Goal: Task Accomplishment & Management: Use online tool/utility

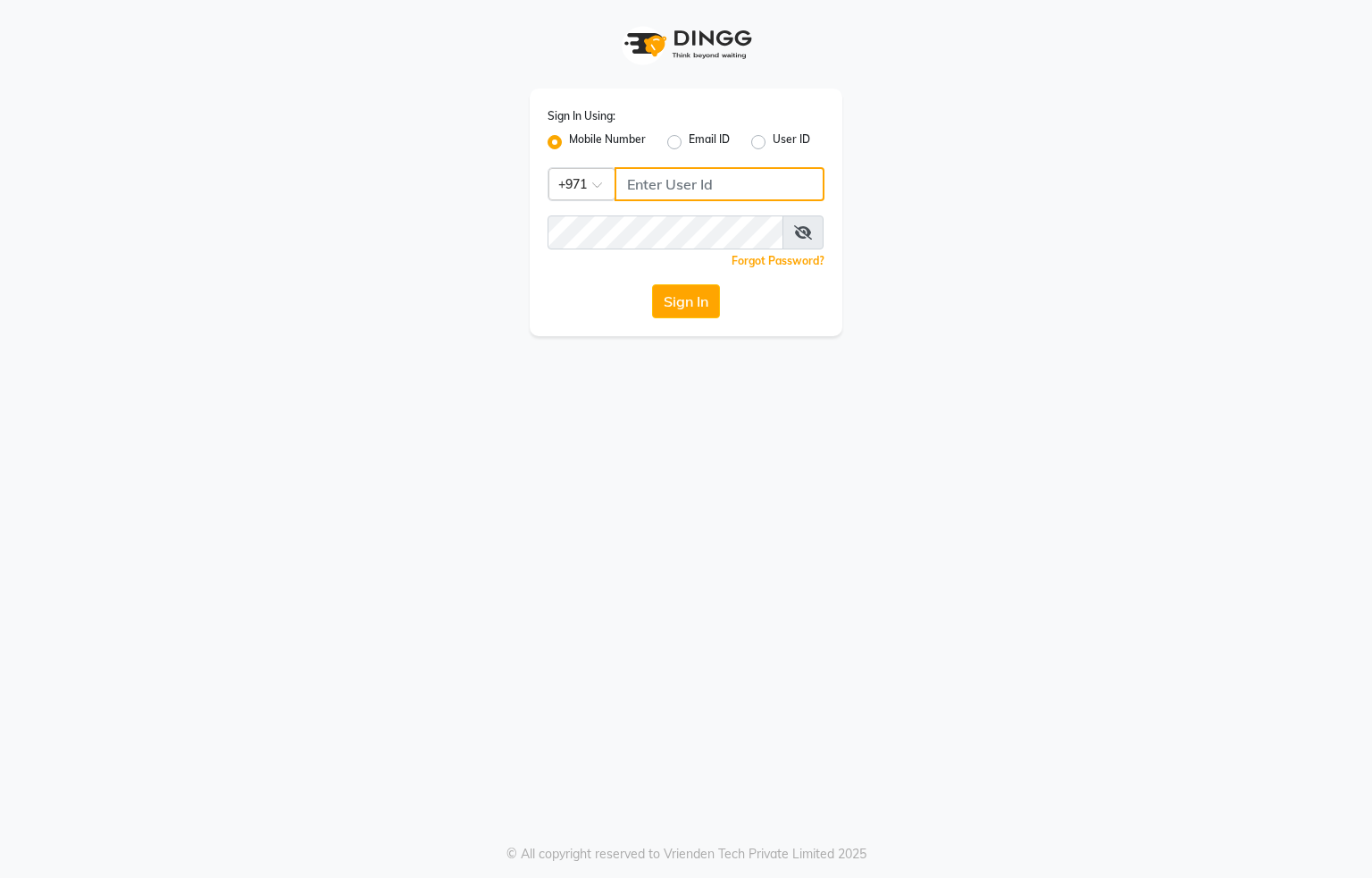
drag, startPoint x: 711, startPoint y: 186, endPoint x: 701, endPoint y: 260, distance: 74.7
click at [711, 188] on input "Username" at bounding box center [719, 183] width 210 height 34
type input "554622061"
click at [692, 306] on button "Sign In" at bounding box center [686, 301] width 68 height 34
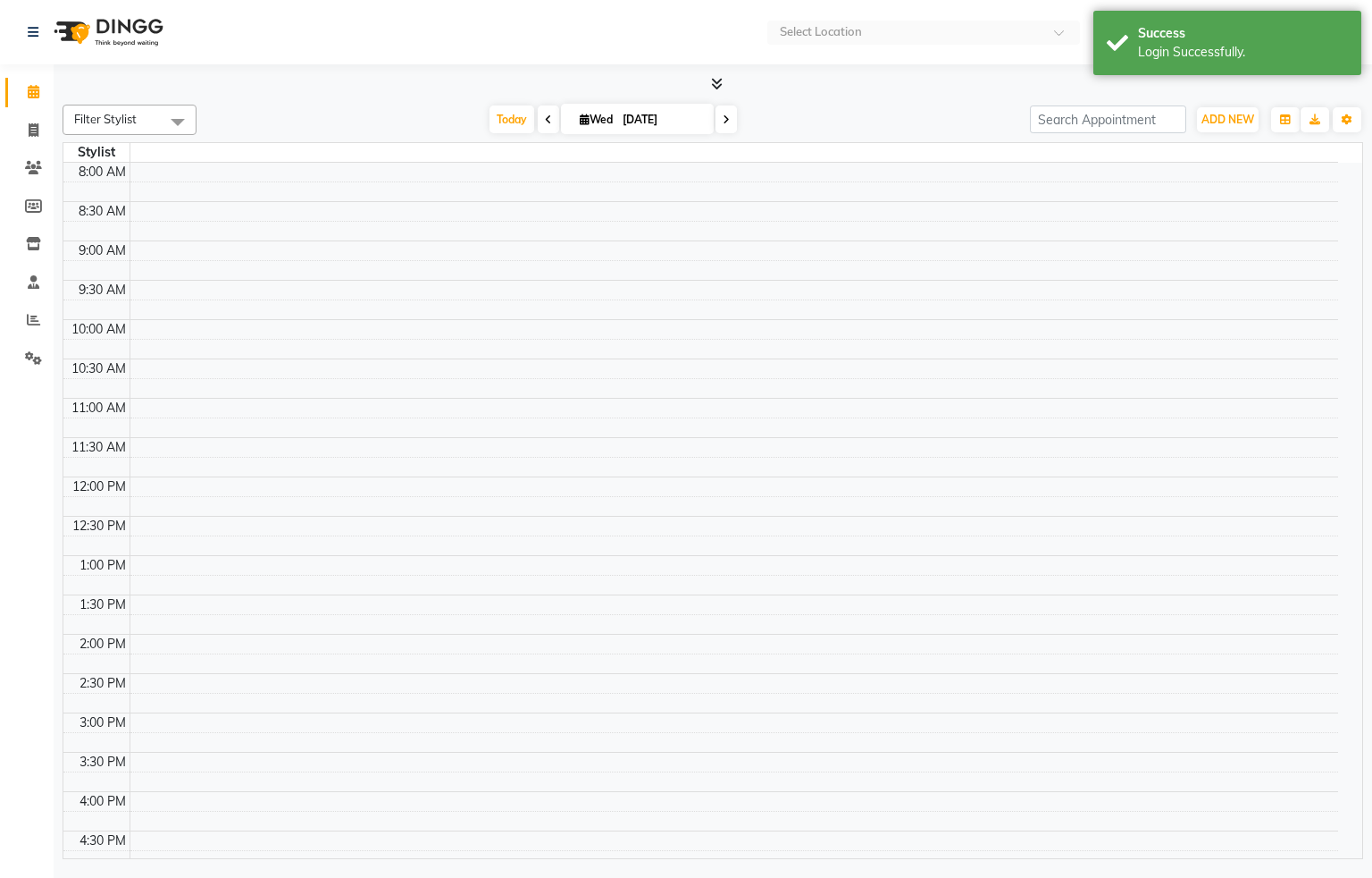
select select "en"
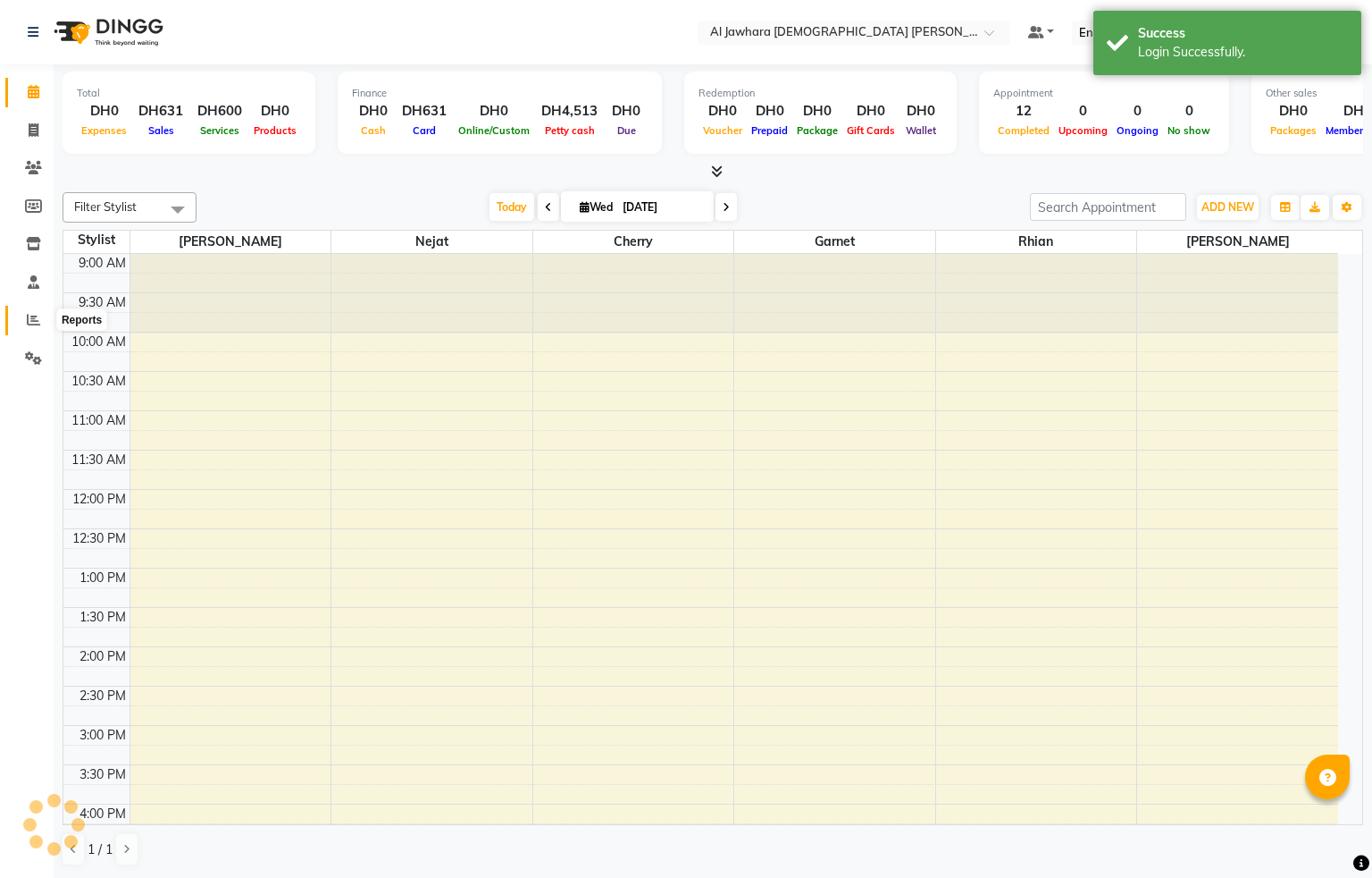
click at [32, 319] on icon at bounding box center [33, 320] width 14 height 14
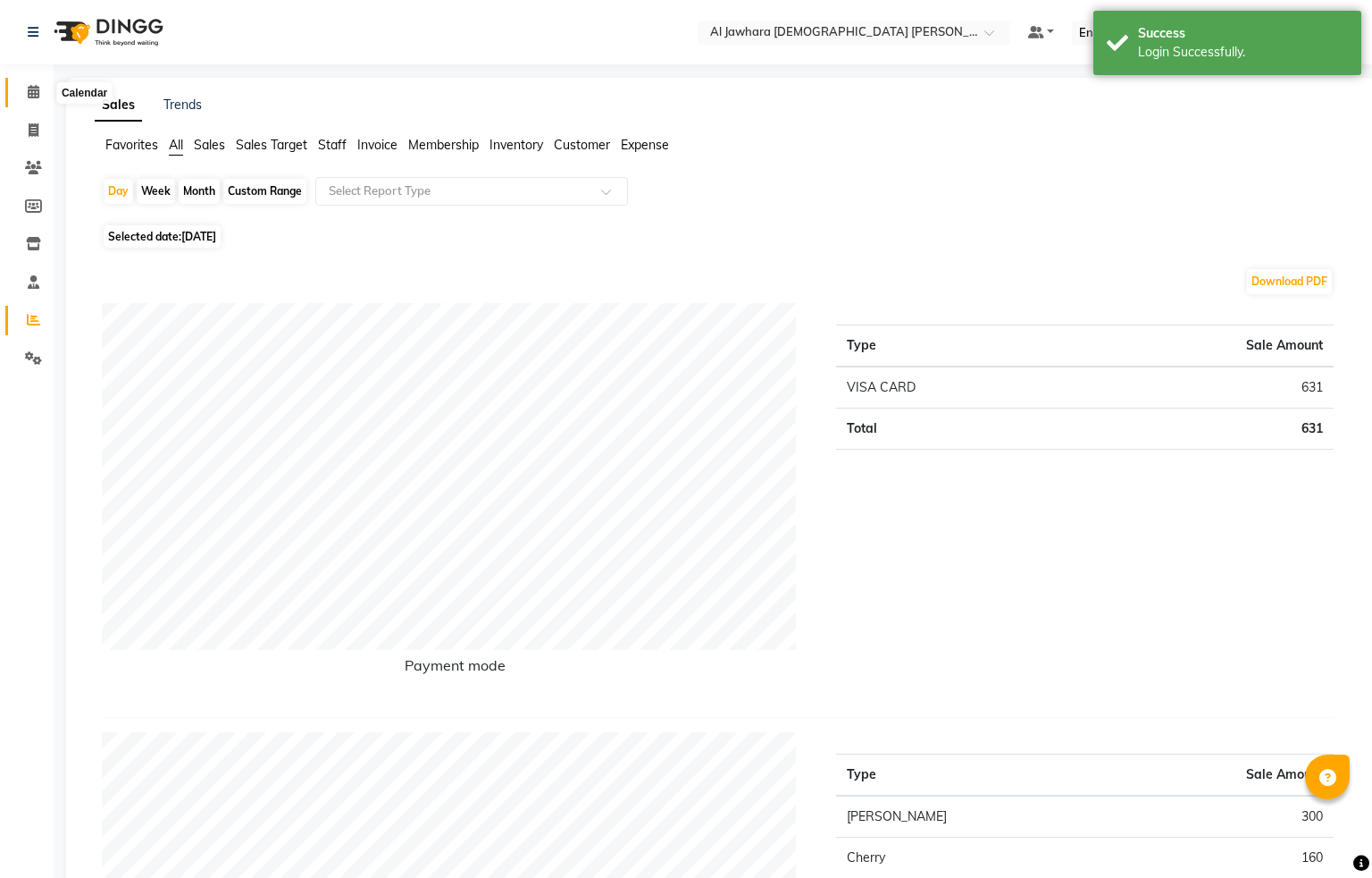
click at [25, 88] on span at bounding box center [33, 92] width 31 height 20
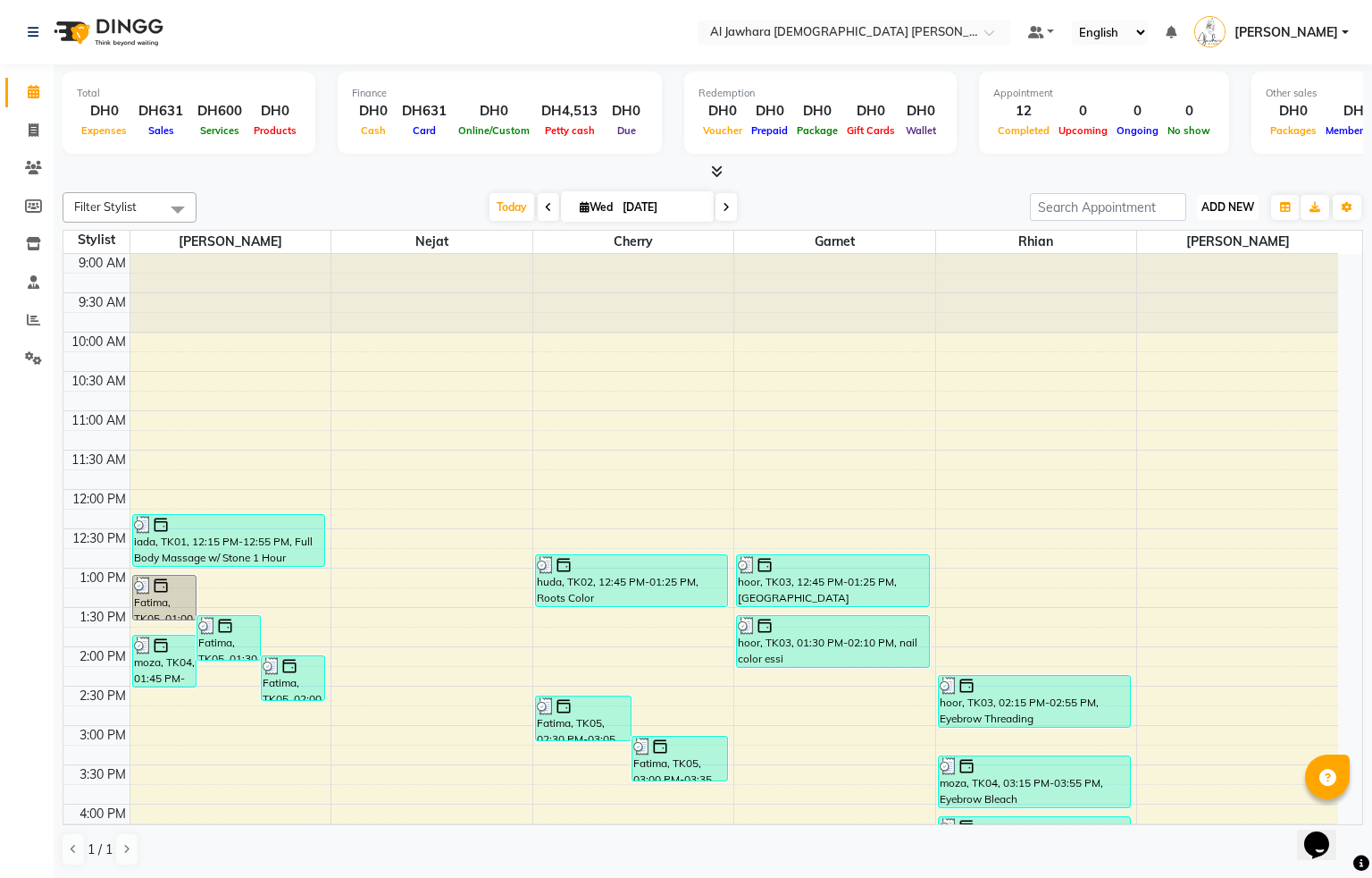
click at [1233, 213] on span "ADD NEW" at bounding box center [1227, 206] width 52 height 14
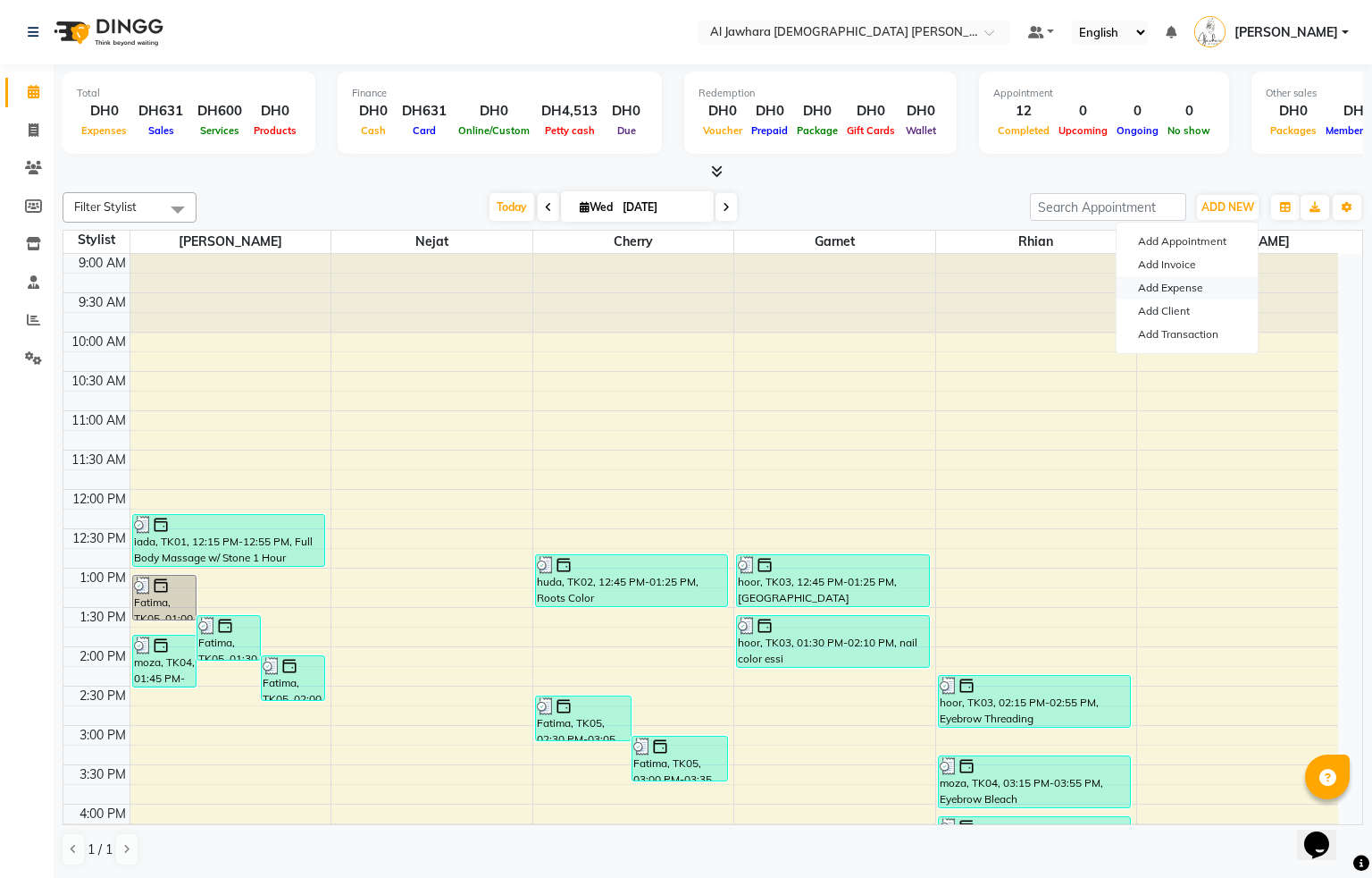
click at [1209, 287] on link "Add Expense" at bounding box center [1187, 287] width 141 height 23
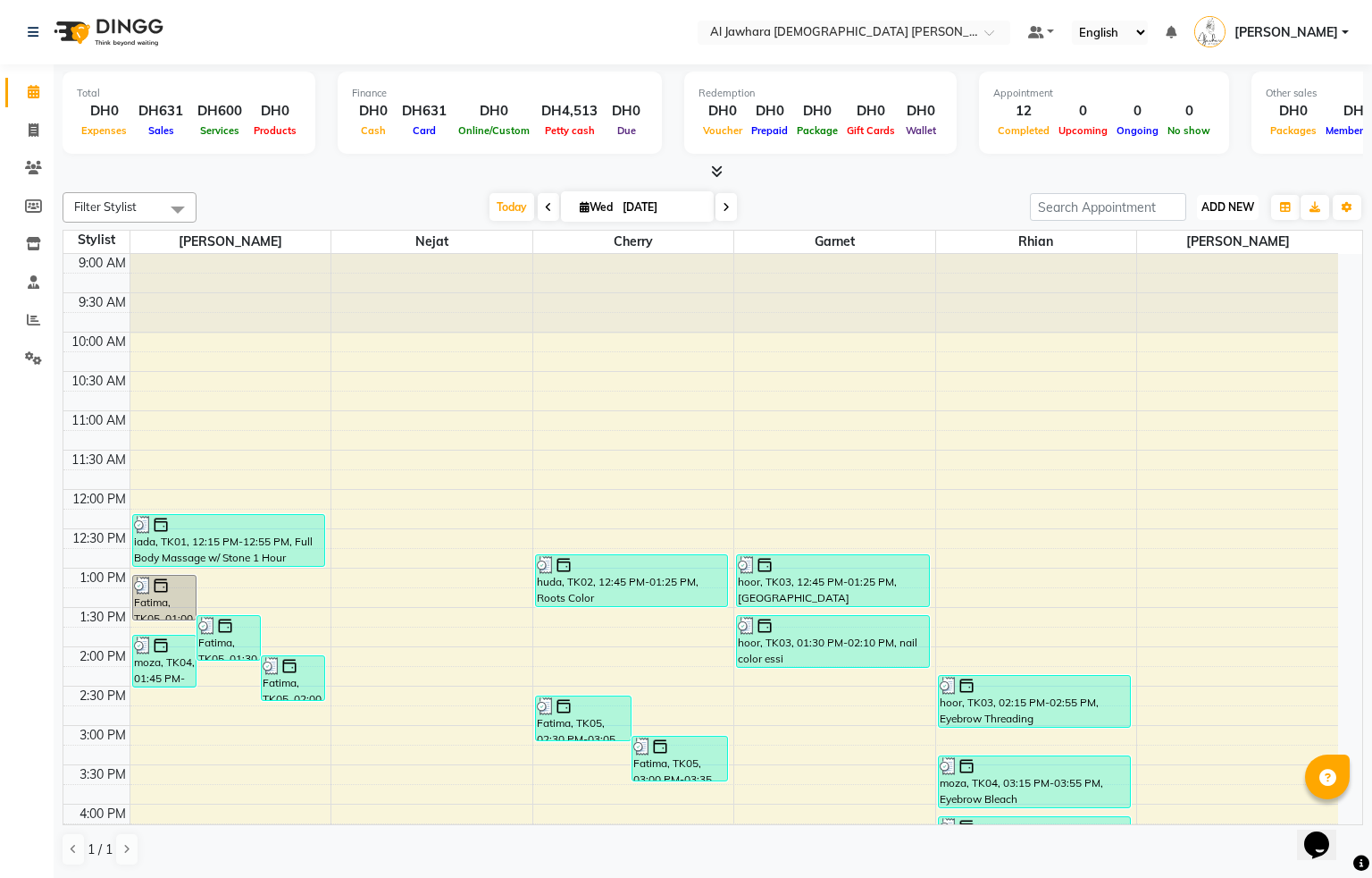
click at [1230, 213] on span "ADD NEW" at bounding box center [1227, 206] width 52 height 14
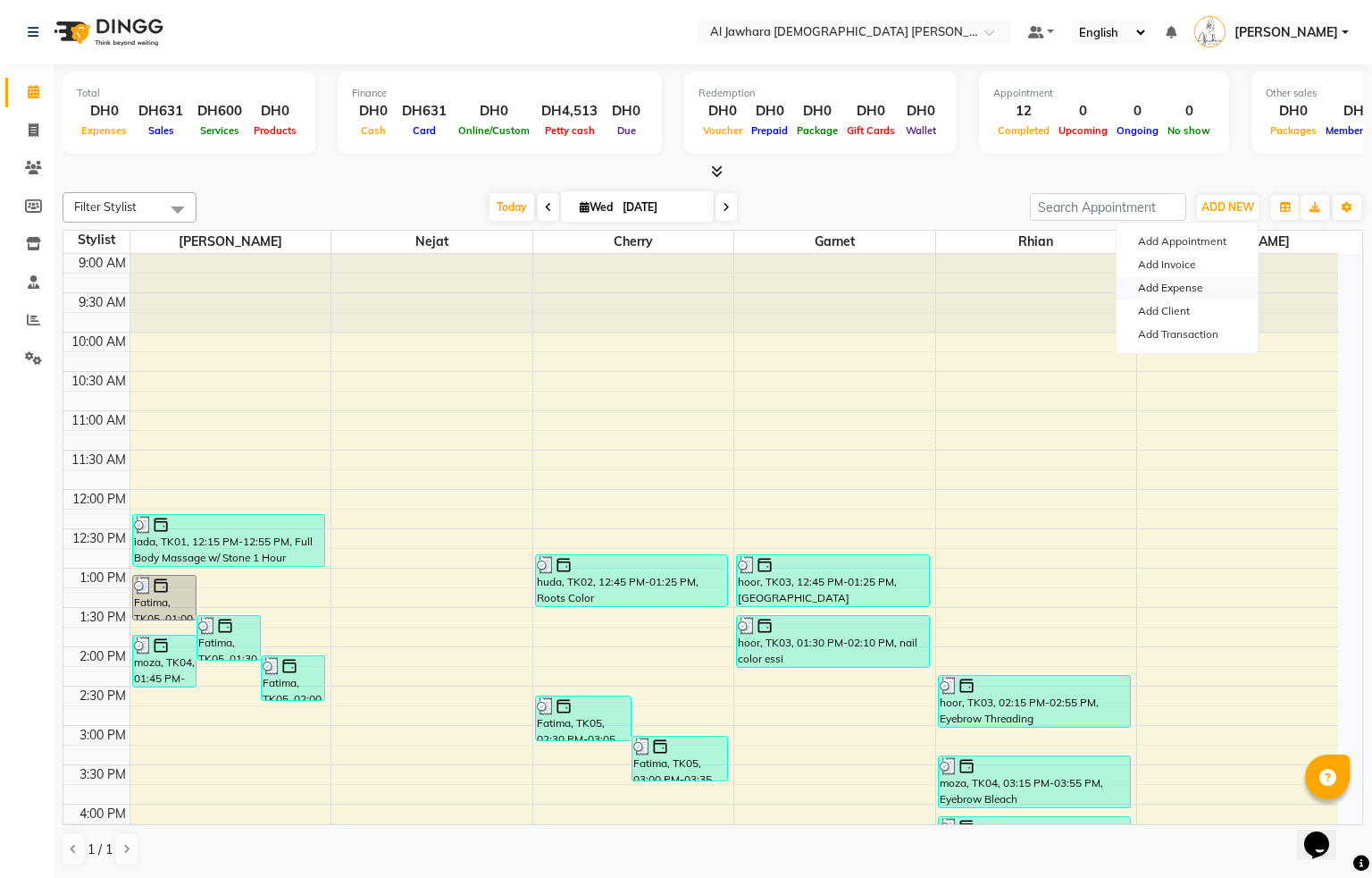
click at [1195, 292] on link "Add Expense" at bounding box center [1187, 287] width 141 height 23
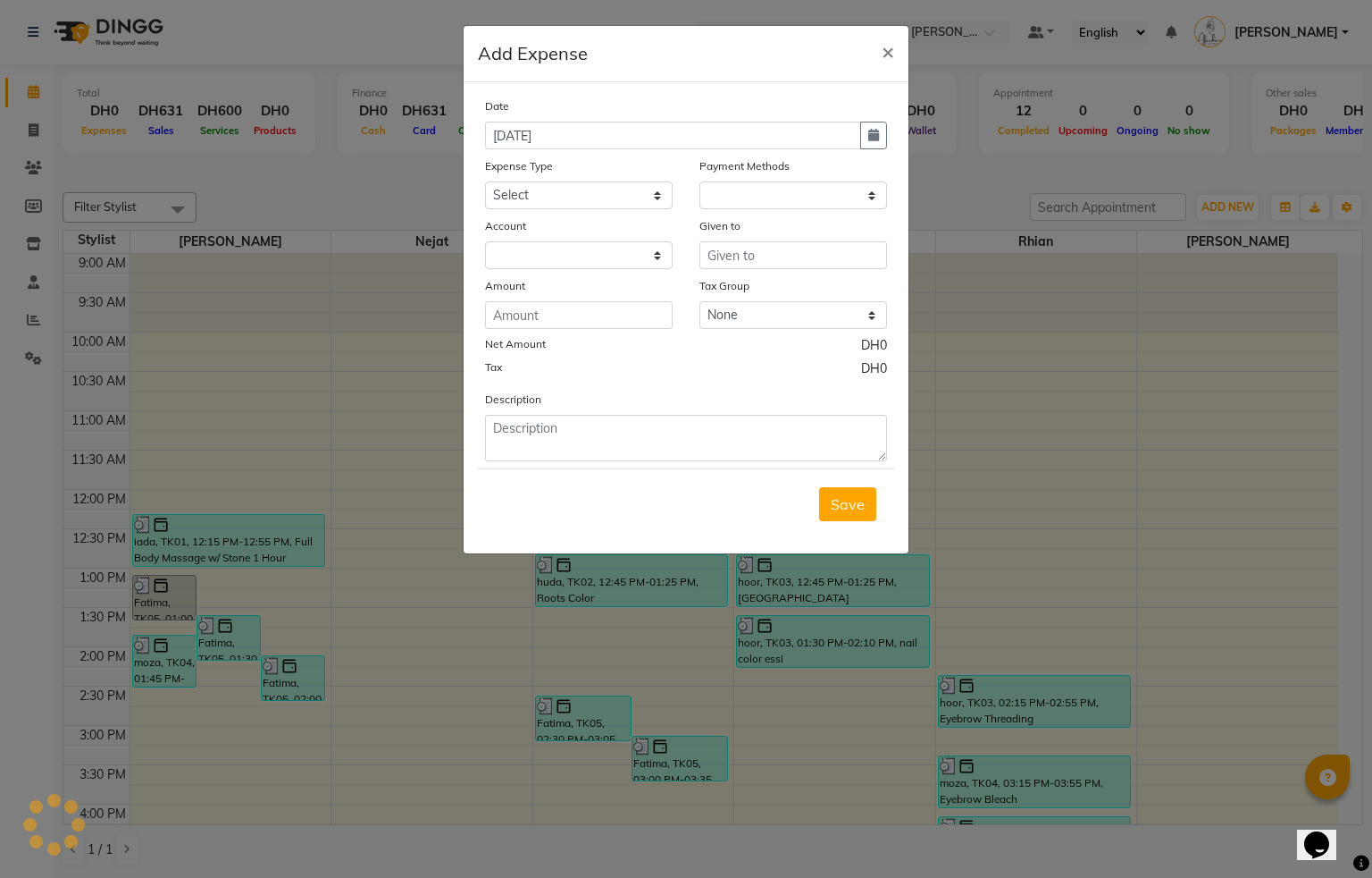
select select "1"
select select "2051"
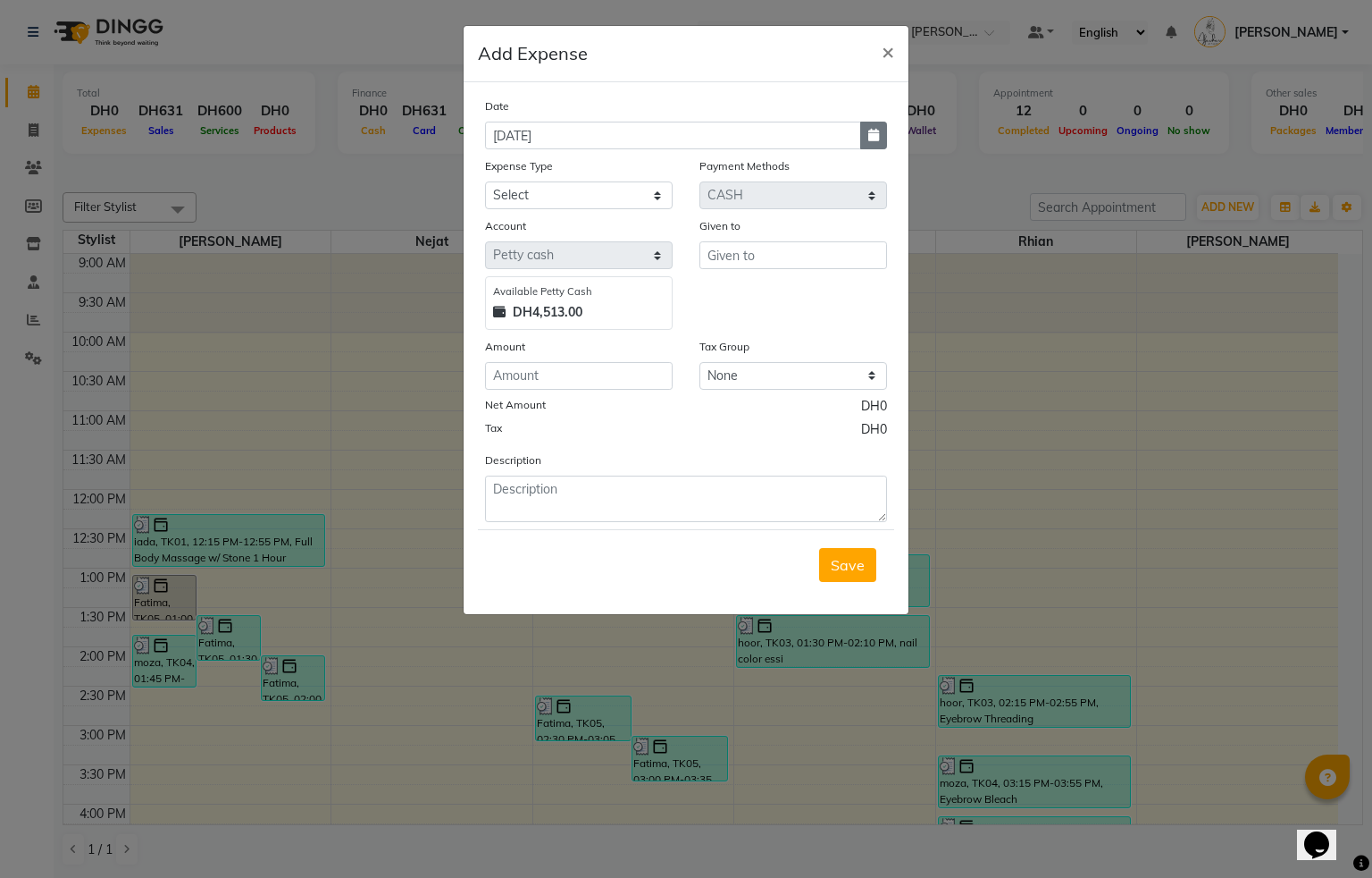
click at [879, 137] on button "button" at bounding box center [873, 135] width 27 height 28
select select "9"
select select "2025"
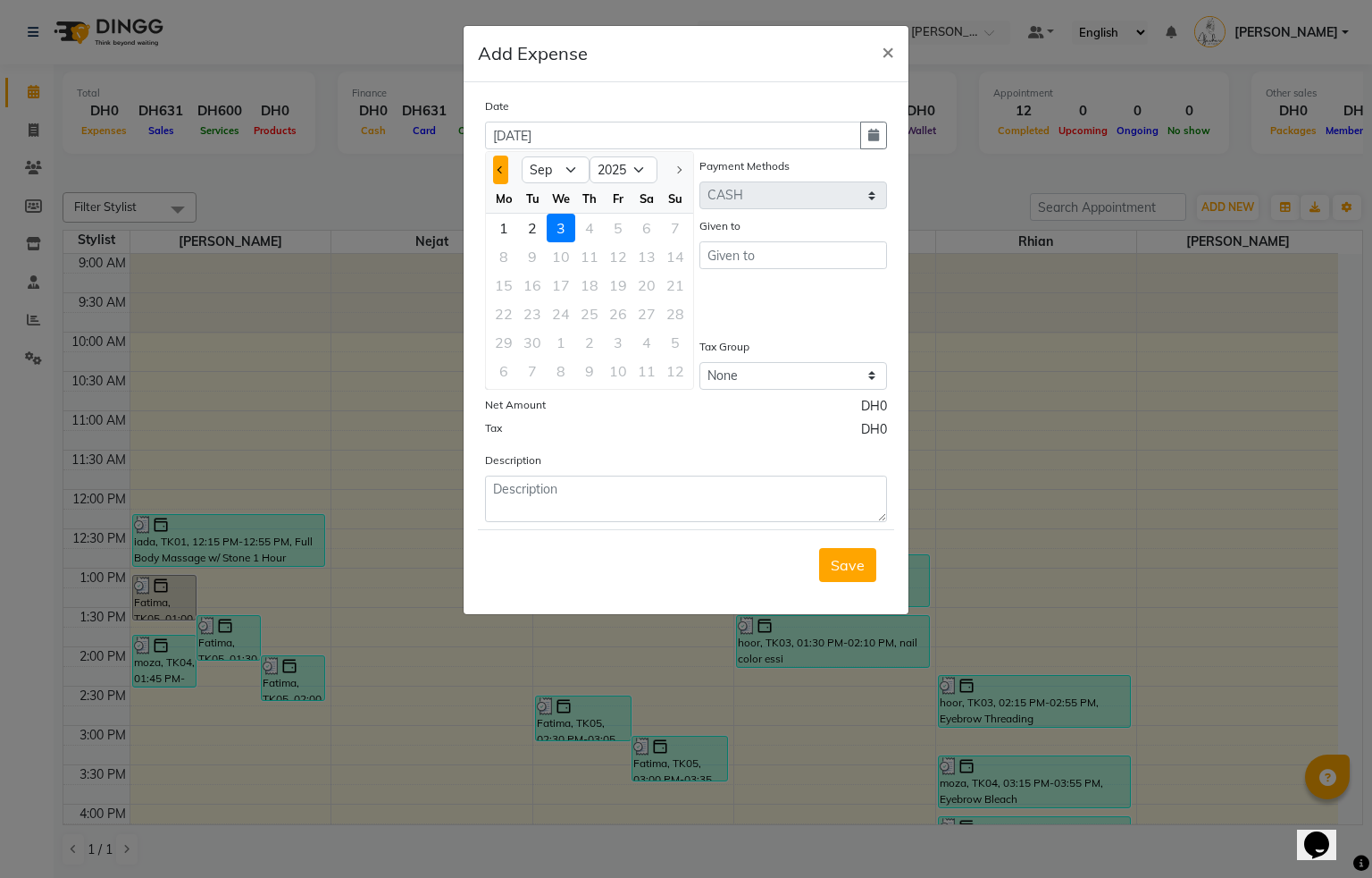
click at [494, 171] on button "Previous month" at bounding box center [501, 170] width 15 height 29
select select "8"
click at [681, 344] on div "31" at bounding box center [675, 342] width 29 height 29
type input "31-08-2025"
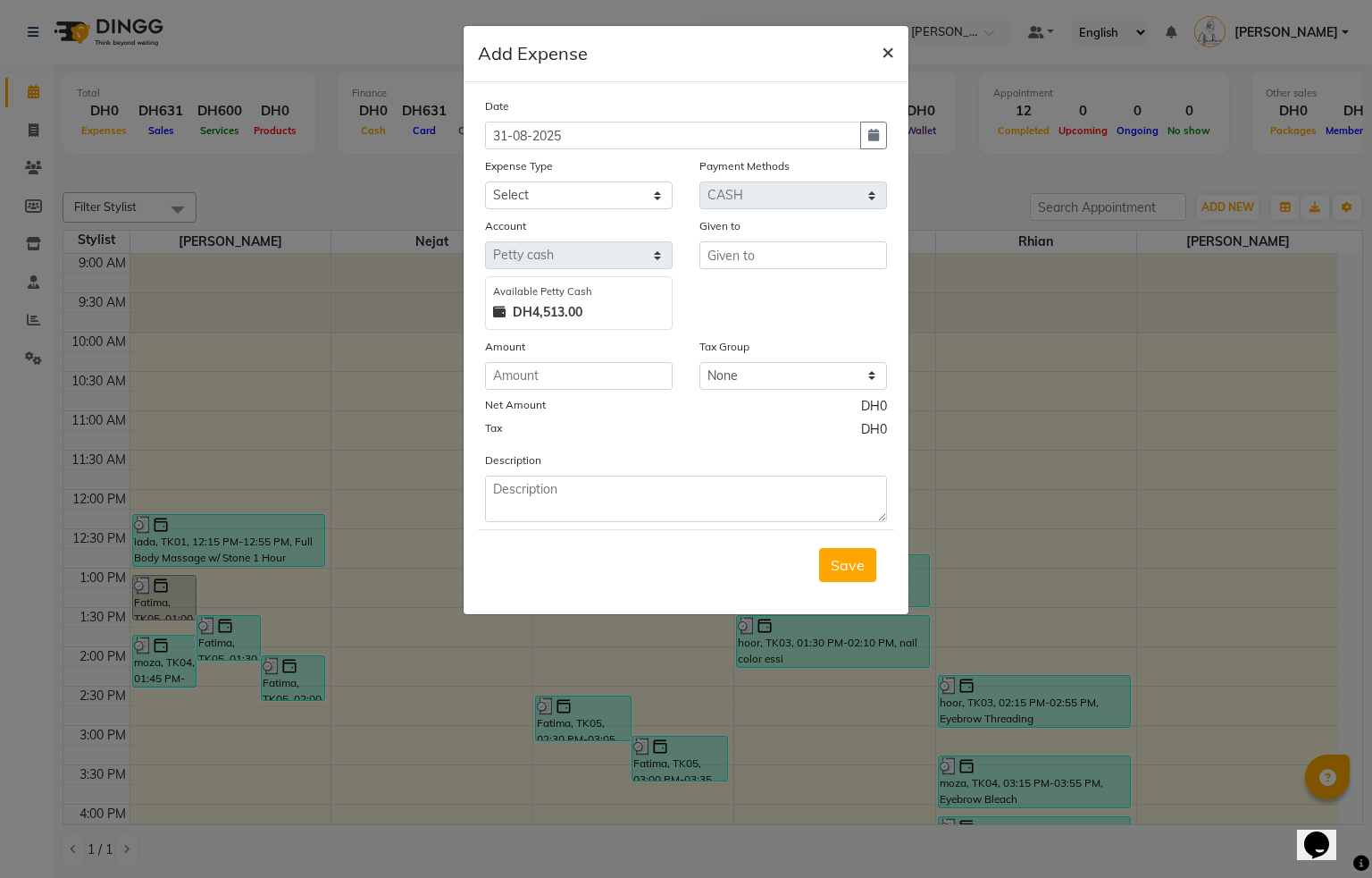
click at [893, 48] on button "×" at bounding box center [888, 51] width 41 height 50
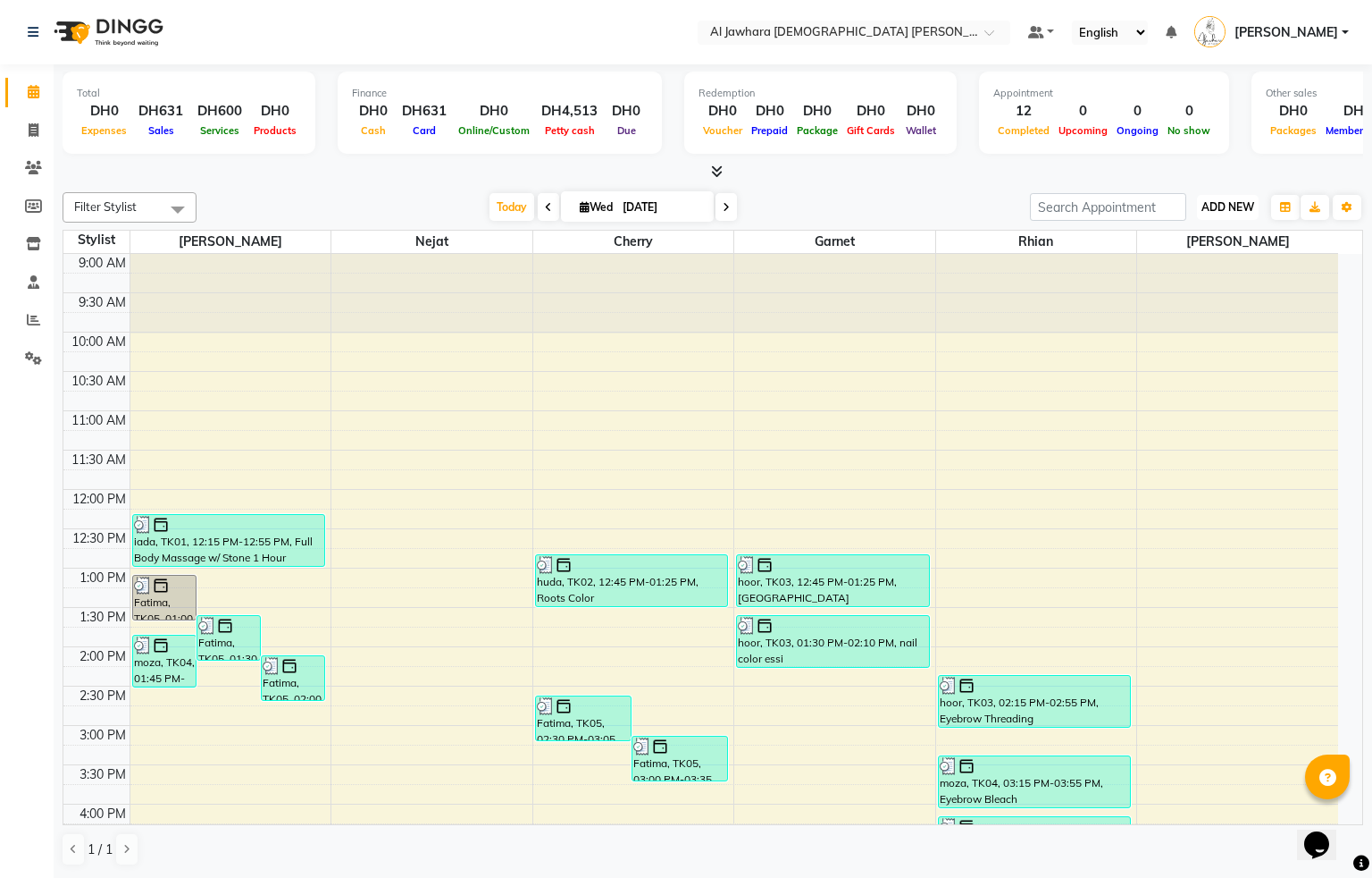
click at [1230, 212] on span "ADD NEW" at bounding box center [1227, 206] width 52 height 14
click at [1228, 210] on span "ADD NEW" at bounding box center [1227, 206] width 52 height 14
click at [1219, 213] on span "ADD NEW" at bounding box center [1227, 206] width 52 height 14
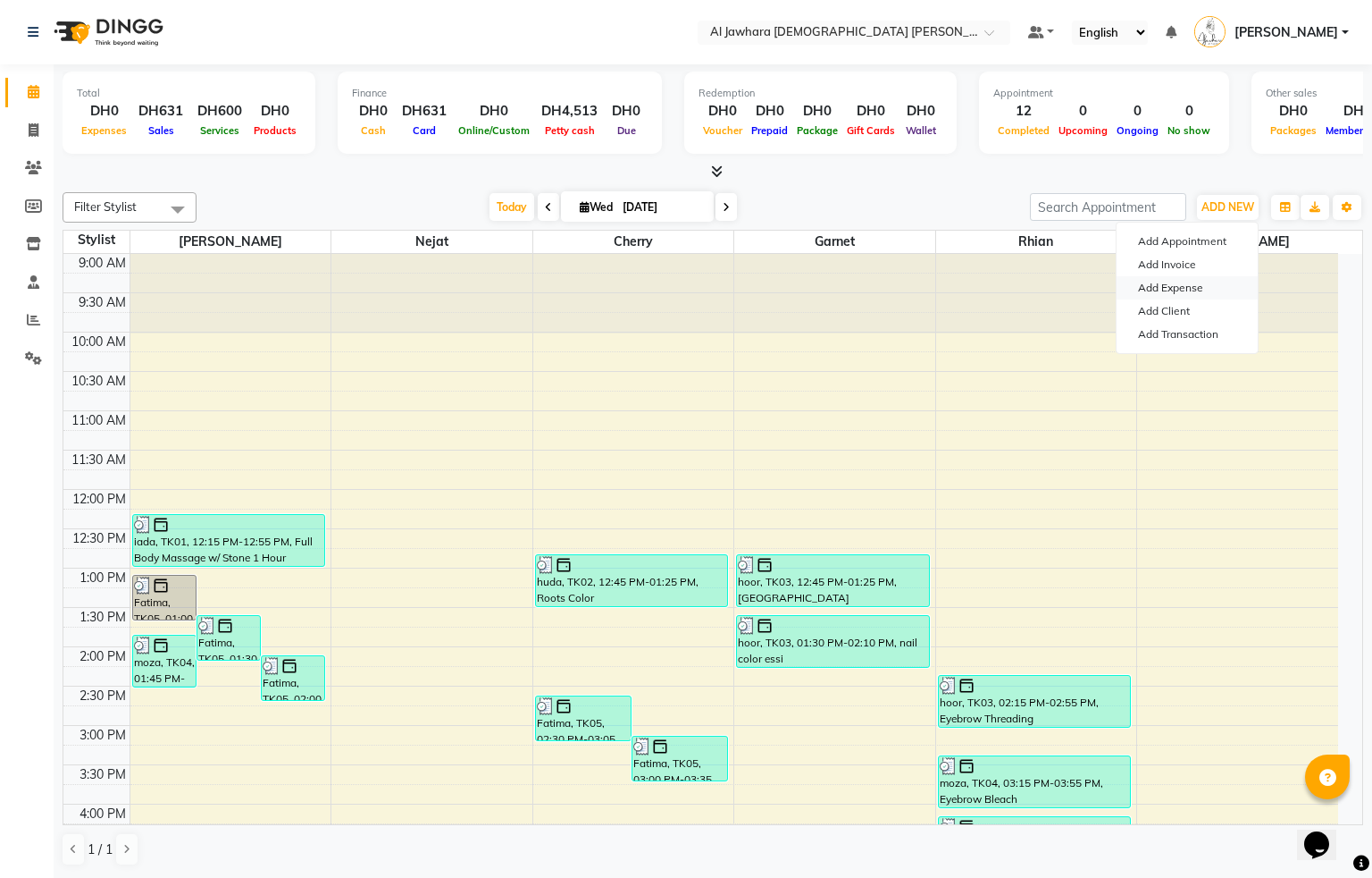
click at [1175, 287] on link "Add Expense" at bounding box center [1187, 287] width 141 height 23
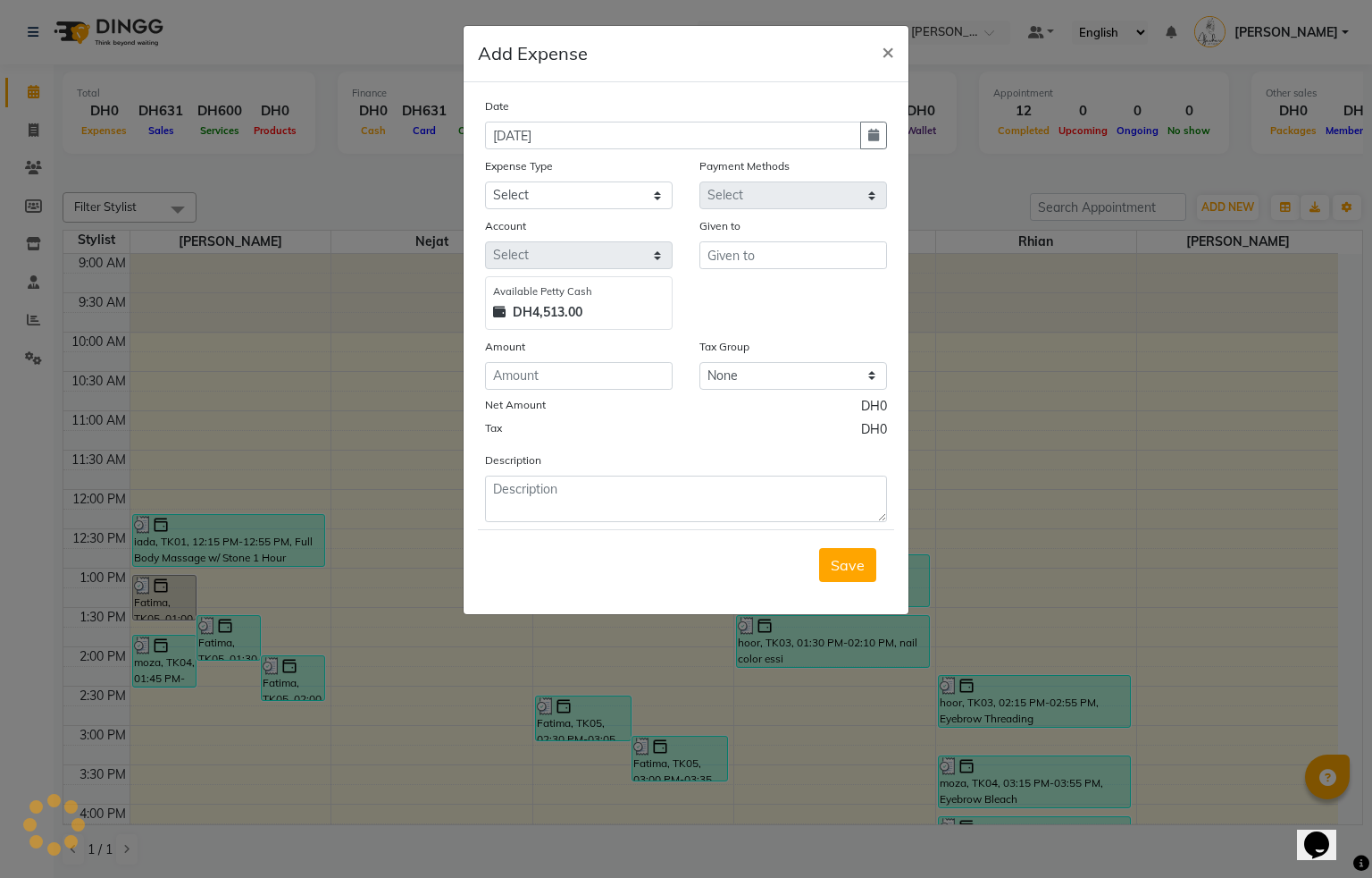
select select "1"
select select "2051"
click at [878, 136] on icon "button" at bounding box center [874, 135] width 11 height 13
select select "9"
select select "2025"
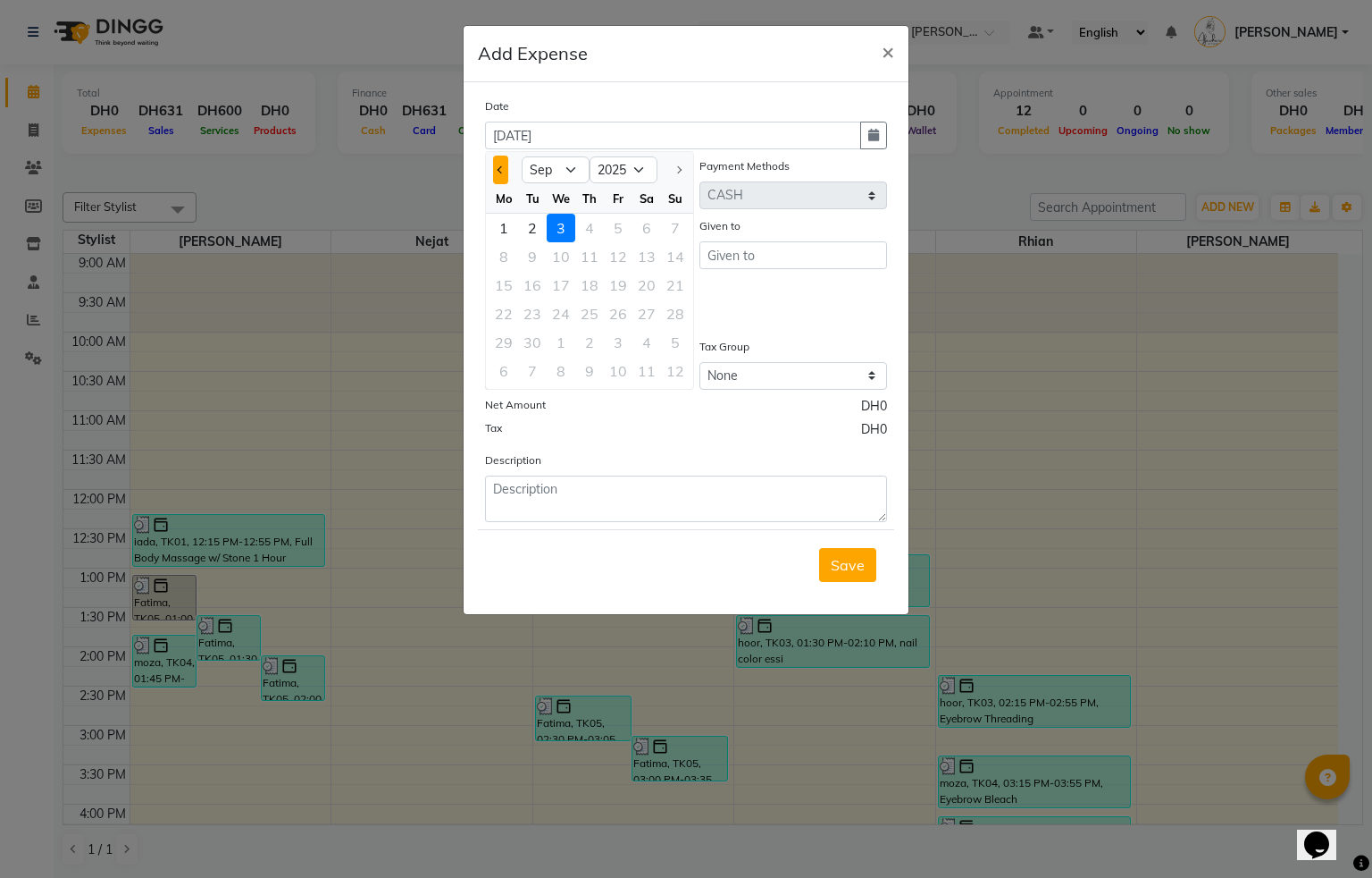
click at [495, 171] on button "Previous month" at bounding box center [501, 170] width 15 height 29
select select "8"
click at [675, 344] on div "31" at bounding box center [675, 342] width 29 height 29
type input "31-08-2025"
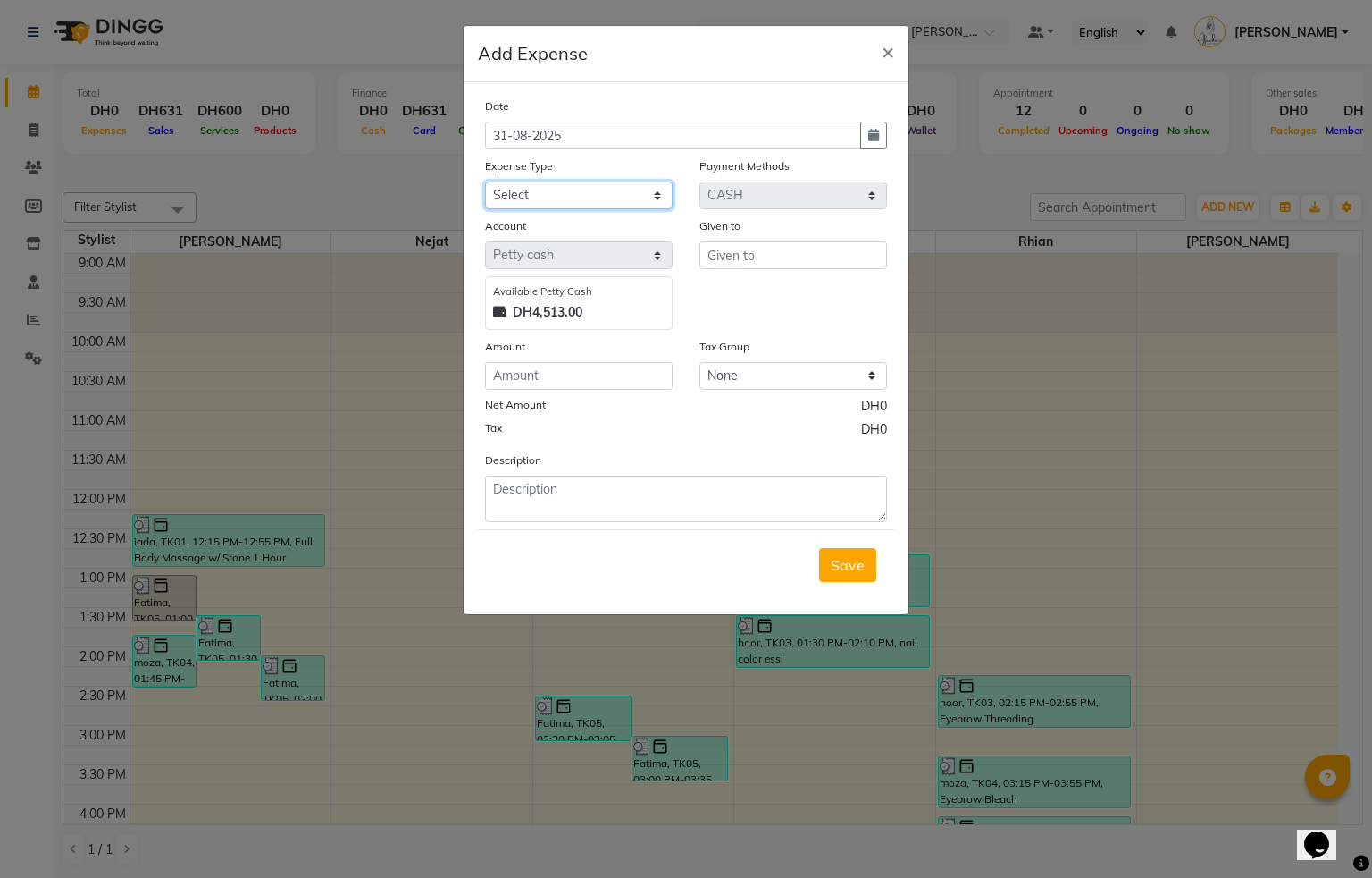
click at [553, 191] on select "Select Advance Salary Cash transfer to bank Cash transfer to hub Cash Transfer …" at bounding box center [579, 195] width 188 height 28
select select "607"
click at [485, 181] on select "Select Advance Salary Cash transfer to bank Cash transfer to hub Cash Transfer …" at bounding box center [579, 195] width 188 height 28
click at [749, 260] on input "text" at bounding box center [794, 255] width 188 height 28
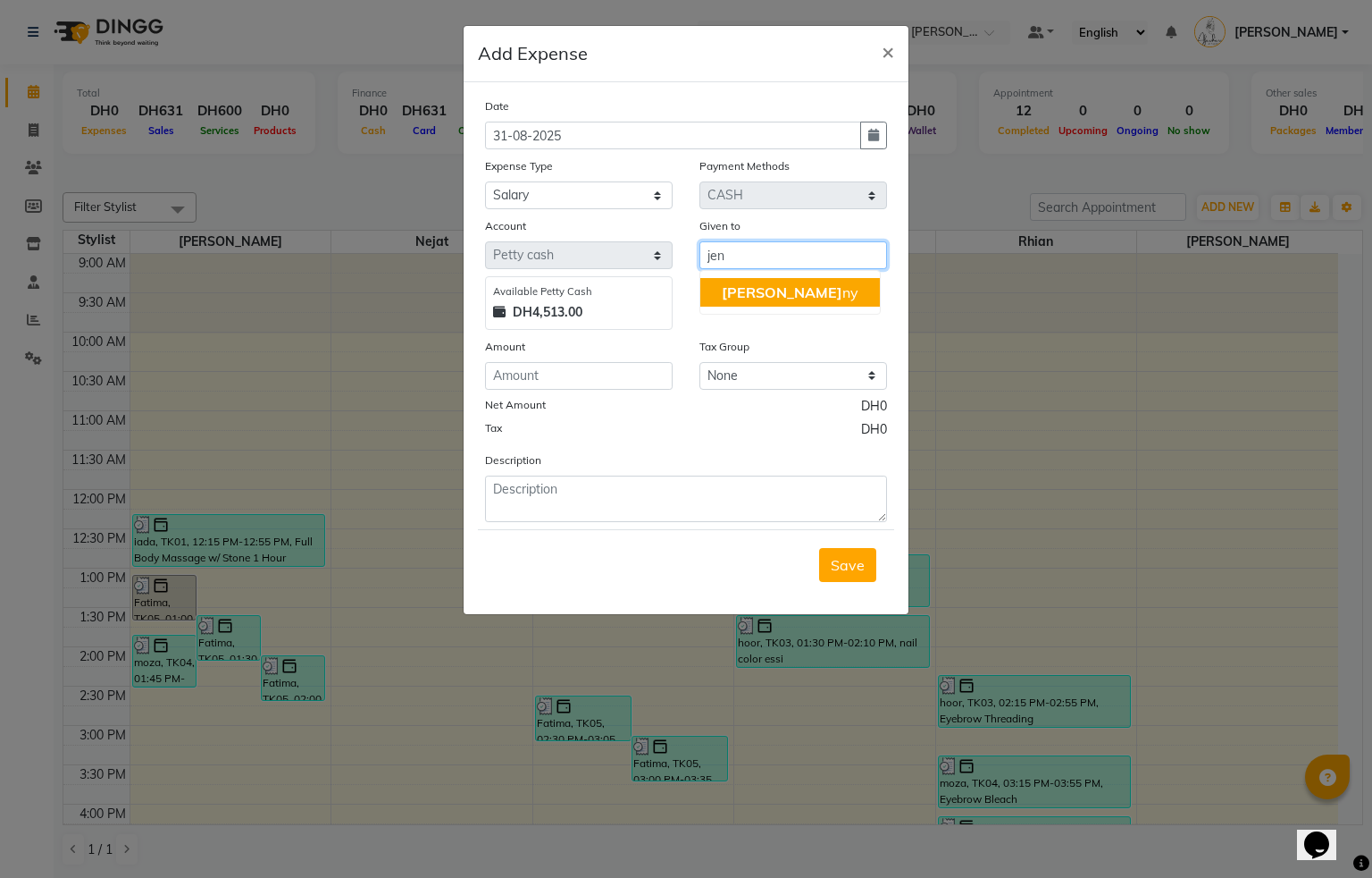
click at [756, 287] on ngb-highlight "Jen ny" at bounding box center [790, 292] width 136 height 18
type input "[PERSON_NAME]"
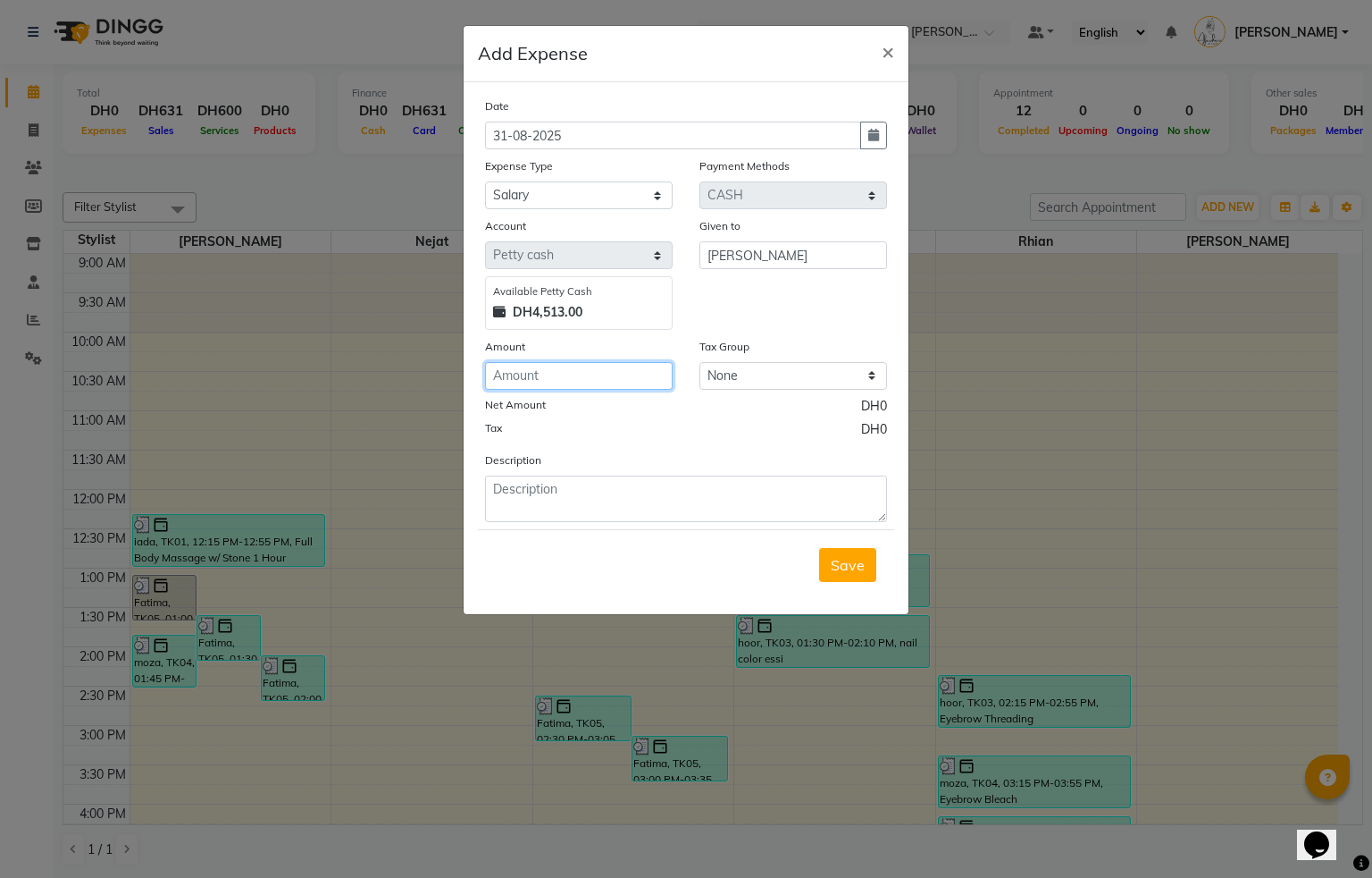
click at [566, 371] on input "number" at bounding box center [579, 376] width 188 height 28
type input "4513"
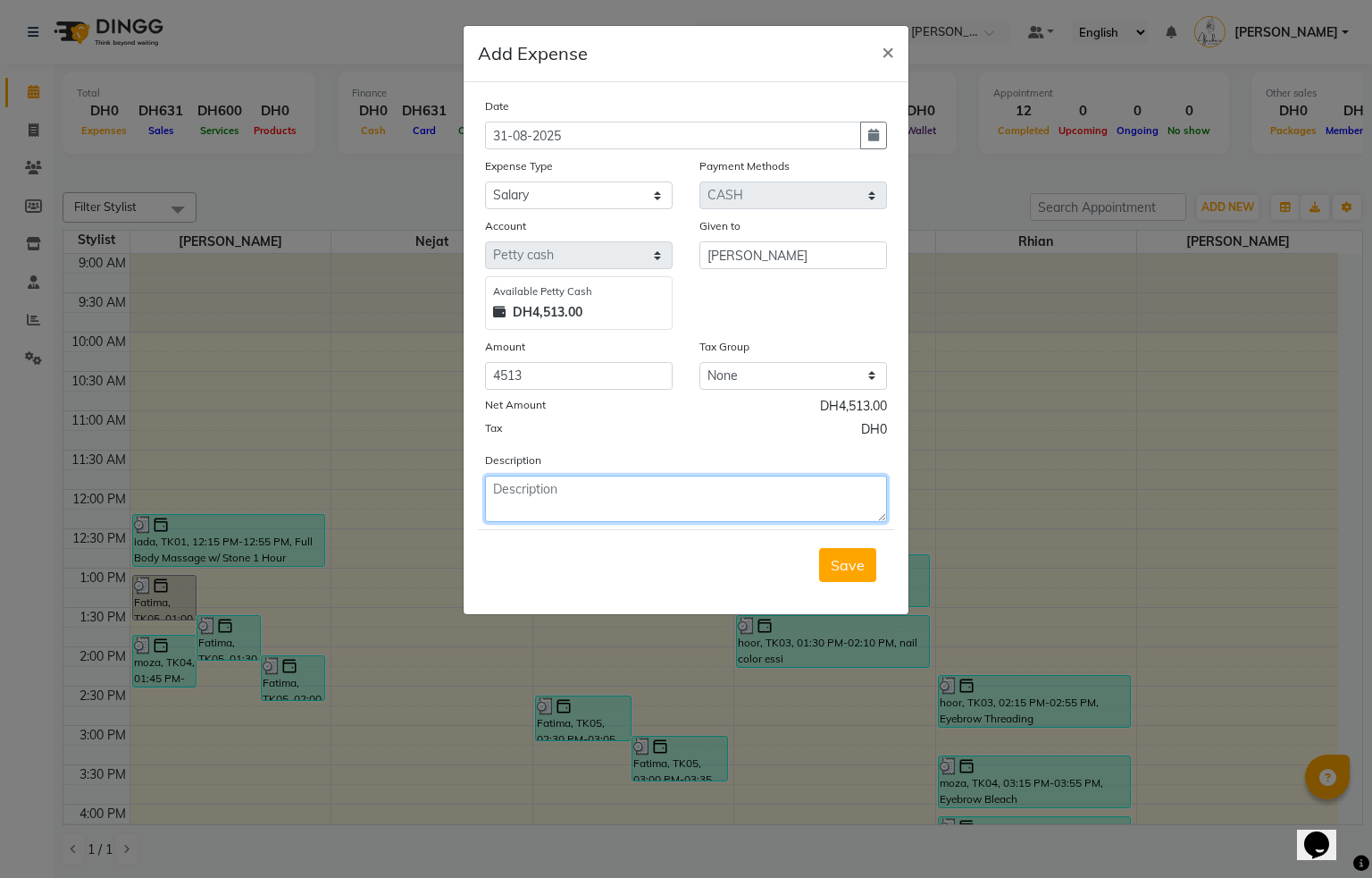
click at [560, 483] on textarea at bounding box center [686, 498] width 402 height 46
type textarea "i complete salary for staff by;[PERSON_NAME]"
click at [857, 563] on span "Save" at bounding box center [847, 564] width 34 height 18
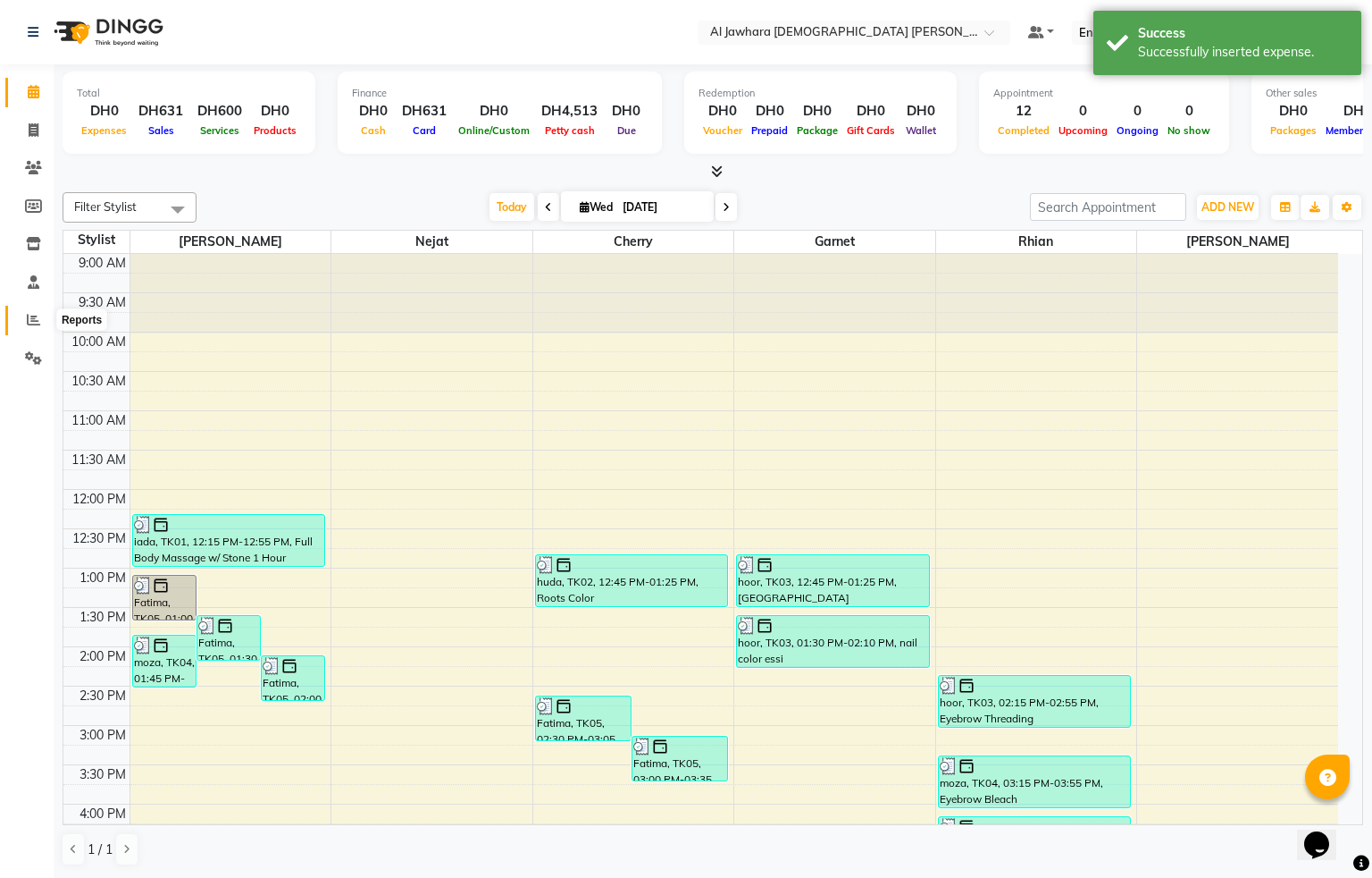
click at [38, 322] on icon at bounding box center [33, 320] width 14 height 14
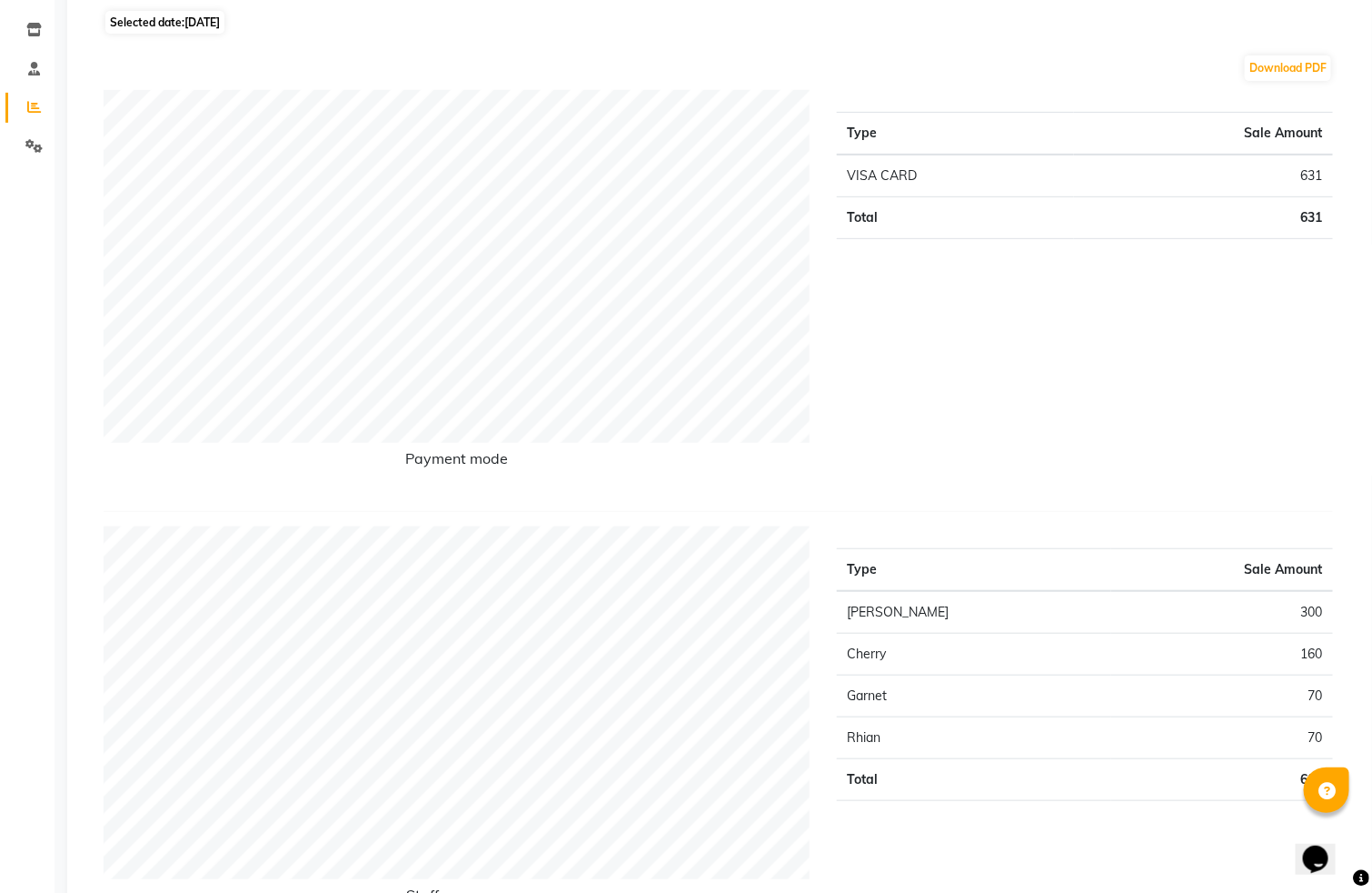
scroll to position [273, 0]
